Goal: Information Seeking & Learning: Find specific page/section

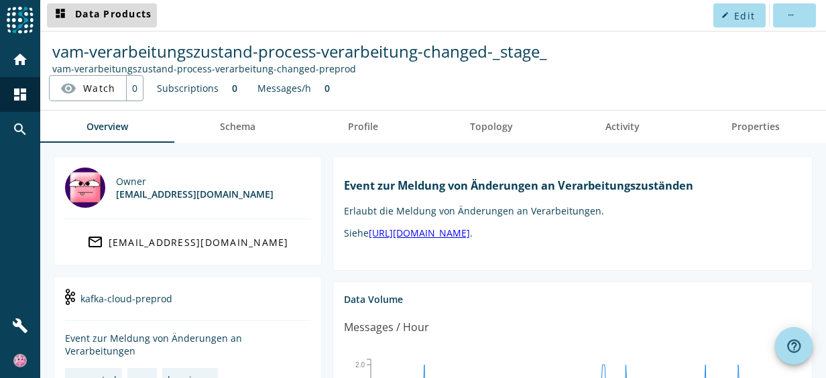
click at [139, 24] on span at bounding box center [102, 15] width 110 height 32
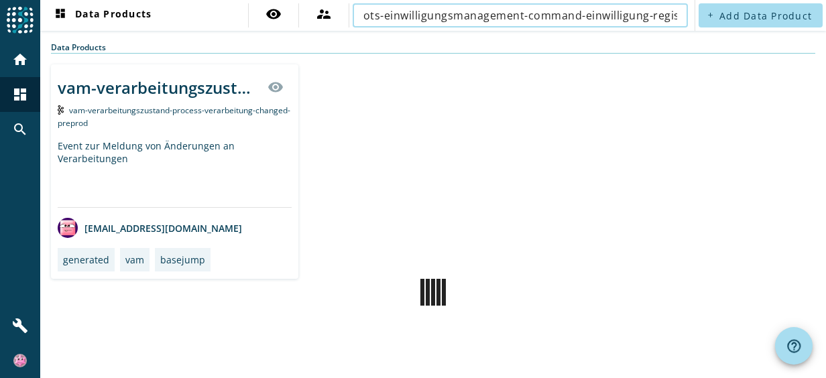
scroll to position [0, 46]
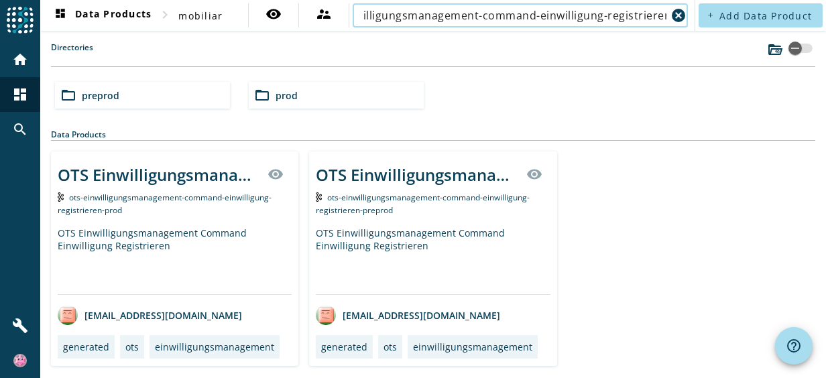
type input "ots-einwilligungsmanagement-command-einwilligung-registrieren"
click at [165, 196] on span "ots-einwilligungsmanagement-command-einwilligung-registrieren-prod" at bounding box center [165, 204] width 214 height 24
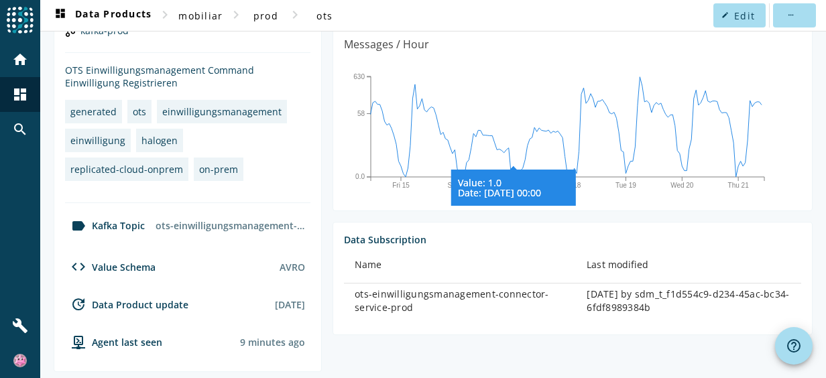
scroll to position [402, 0]
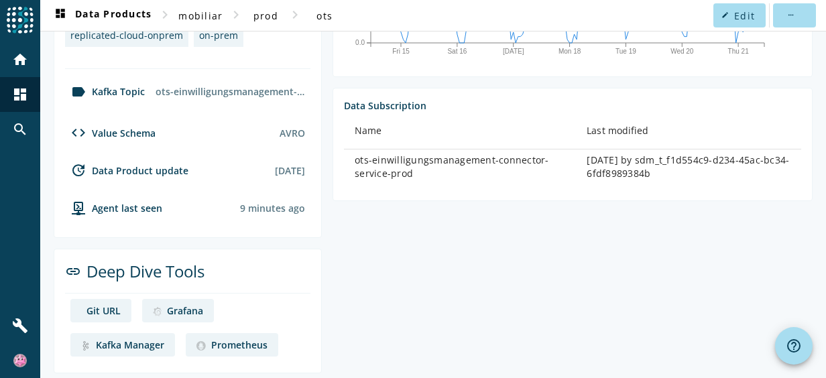
drag, startPoint x: 413, startPoint y: 172, endPoint x: 355, endPoint y: 152, distance: 61.1
click at [355, 154] on div "ots-einwilligungsmanagement-connector-service-prod" at bounding box center [460, 167] width 211 height 27
drag, startPoint x: 355, startPoint y: 152, endPoint x: 426, endPoint y: 192, distance: 81.1
click at [426, 192] on section "Data Subscription Name Last modified ots-einwilligungsmanagement-connector-serv…" at bounding box center [573, 144] width 480 height 113
drag, startPoint x: 414, startPoint y: 177, endPoint x: 343, endPoint y: 161, distance: 73.5
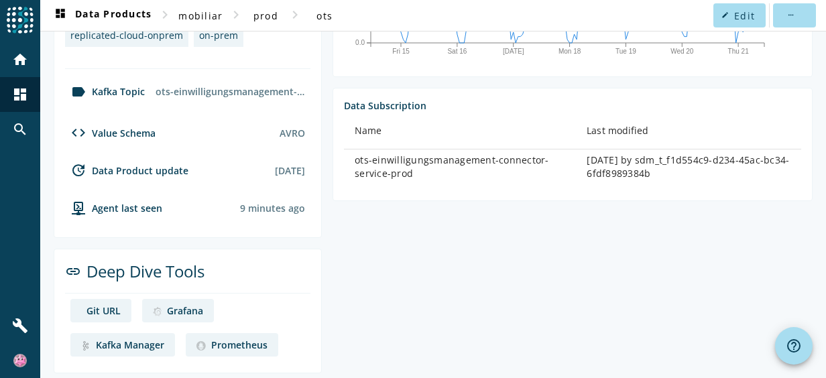
click at [343, 161] on section "Data Subscription Name Last modified ots-einwilligungsmanagement-connector-serv…" at bounding box center [573, 144] width 480 height 113
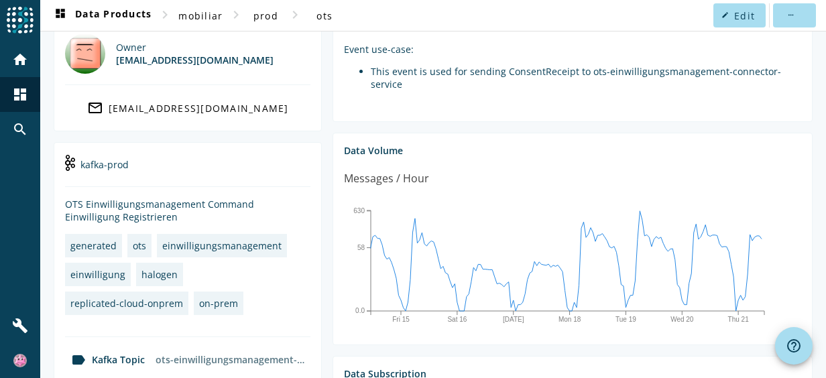
scroll to position [0, 0]
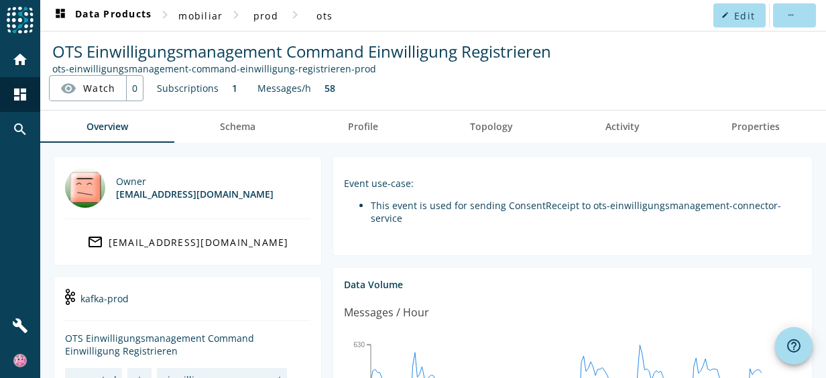
click at [449, 48] on span "OTS Einwilligungsmanagement Command Einwilligung Registrieren" at bounding box center [301, 51] width 499 height 22
click at [449, 50] on span "OTS Einwilligungsmanagement Command Einwilligung Registrieren" at bounding box center [301, 51] width 499 height 22
drag, startPoint x: 449, startPoint y: 50, endPoint x: 618, endPoint y: 93, distance: 175.0
click at [618, 93] on nav "OTS Einwilligungsmanagement Command Einwilligung Registrieren ots-einwilligungs…" at bounding box center [433, 71] width 775 height 68
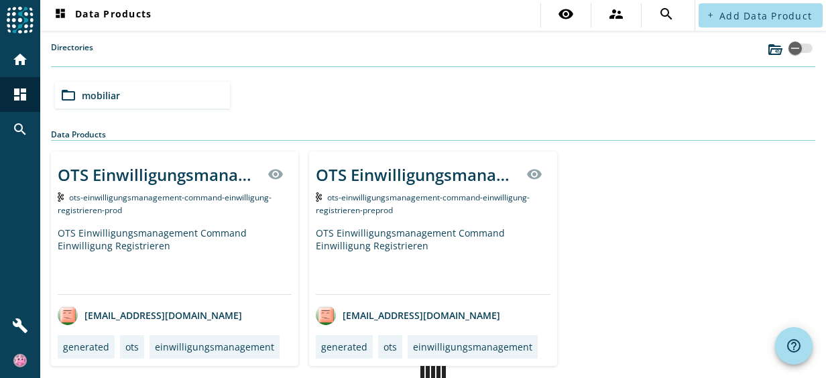
scroll to position [23, 0]
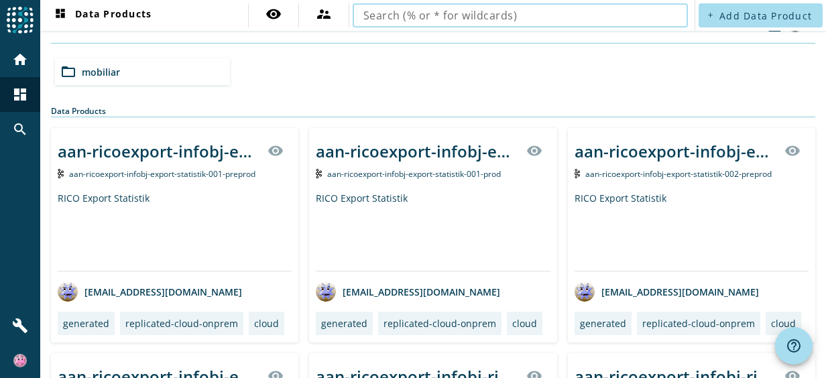
click at [469, 15] on input "text" at bounding box center [520, 15] width 314 height 16
type input "ots-einwilligungsmanagement-command-einwilligung-registrieren"
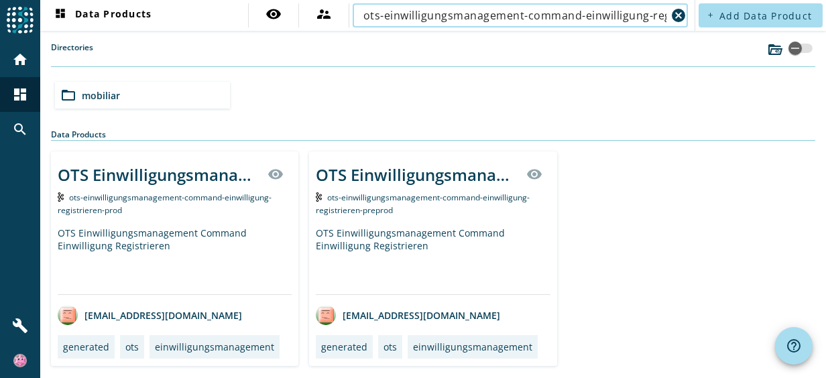
click at [218, 185] on div "OTS Einwilligungsmanagement Command Einwilligung Registrieren visibility" at bounding box center [175, 174] width 234 height 32
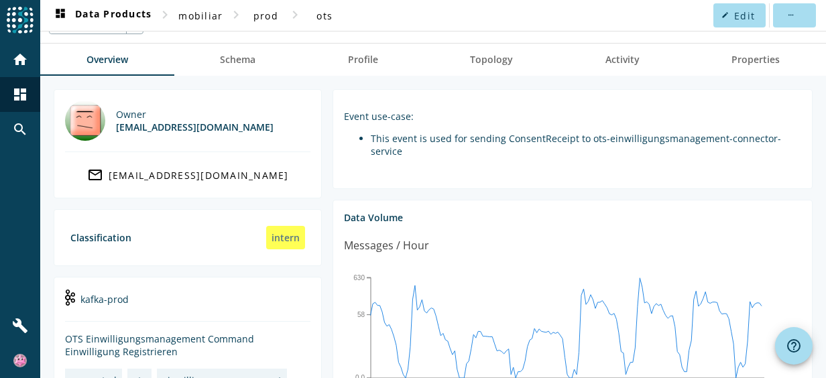
scroll to position [335, 0]
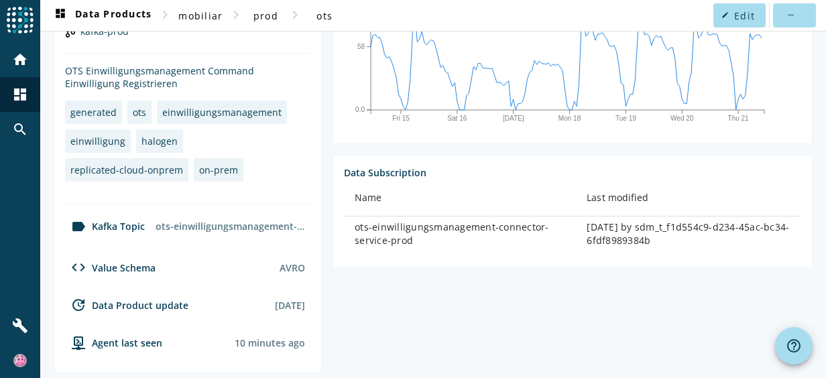
drag, startPoint x: 412, startPoint y: 239, endPoint x: 353, endPoint y: 229, distance: 59.9
click at [353, 229] on td "ots-einwilligungsmanagement-connector-service-prod" at bounding box center [460, 234] width 232 height 35
drag, startPoint x: 353, startPoint y: 229, endPoint x: 495, endPoint y: 241, distance: 142.6
click at [495, 241] on div "ots-einwilligungsmanagement-connector-service-prod" at bounding box center [460, 234] width 211 height 27
click at [480, 248] on section "Data Subscription Name Last modified ots-einwilligungsmanagement-connector-serv…" at bounding box center [573, 211] width 480 height 113
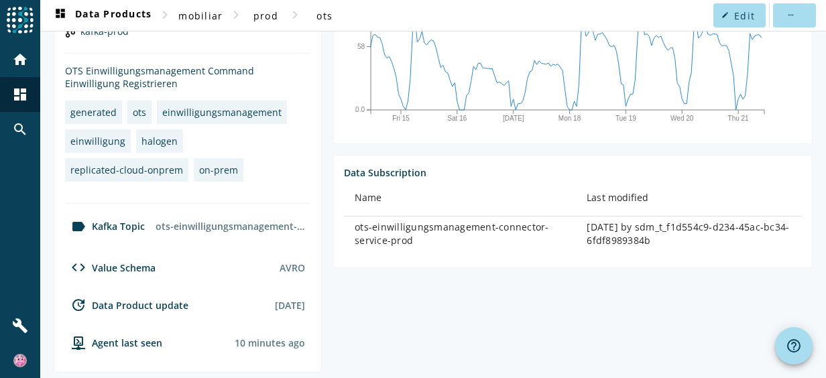
click at [419, 227] on div "ots-einwilligungsmanagement-connector-service-prod" at bounding box center [460, 234] width 211 height 27
drag, startPoint x: 409, startPoint y: 241, endPoint x: 349, endPoint y: 226, distance: 62.3
click at [349, 226] on td "ots-einwilligungsmanagement-connector-service-prod" at bounding box center [460, 234] width 232 height 35
drag, startPoint x: 349, startPoint y: 226, endPoint x: 495, endPoint y: 259, distance: 149.8
click at [495, 259] on section "Data Subscription Name Last modified ots-einwilligungsmanagement-connector-serv…" at bounding box center [573, 211] width 480 height 113
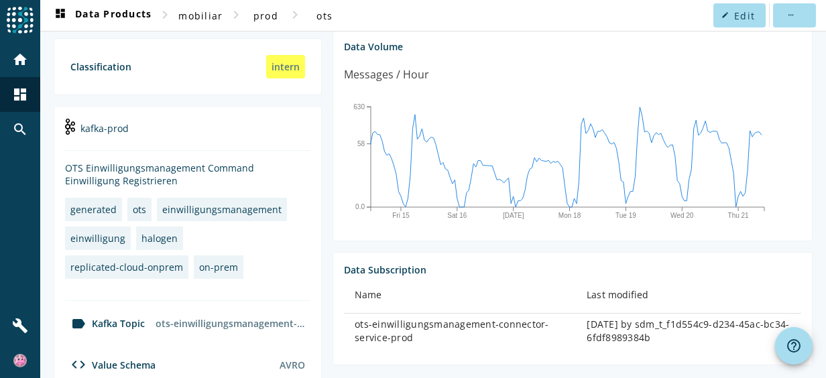
scroll to position [37, 0]
